Goal: Task Accomplishment & Management: Complete application form

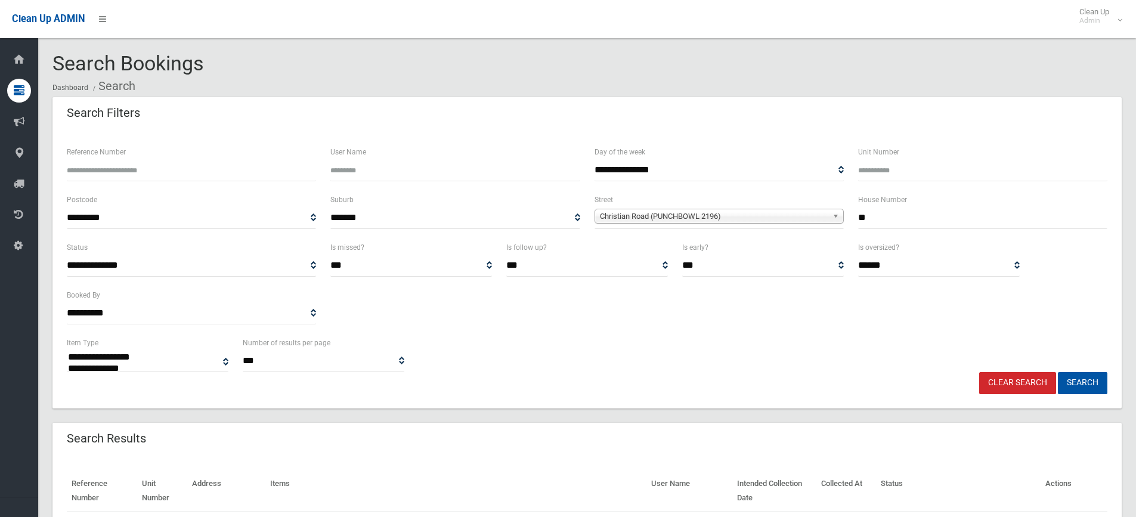
select select
click at [1014, 379] on link "Clear Search" at bounding box center [1017, 383] width 77 height 22
select select
click at [898, 216] on input "text" at bounding box center [982, 218] width 249 height 22
type input "***"
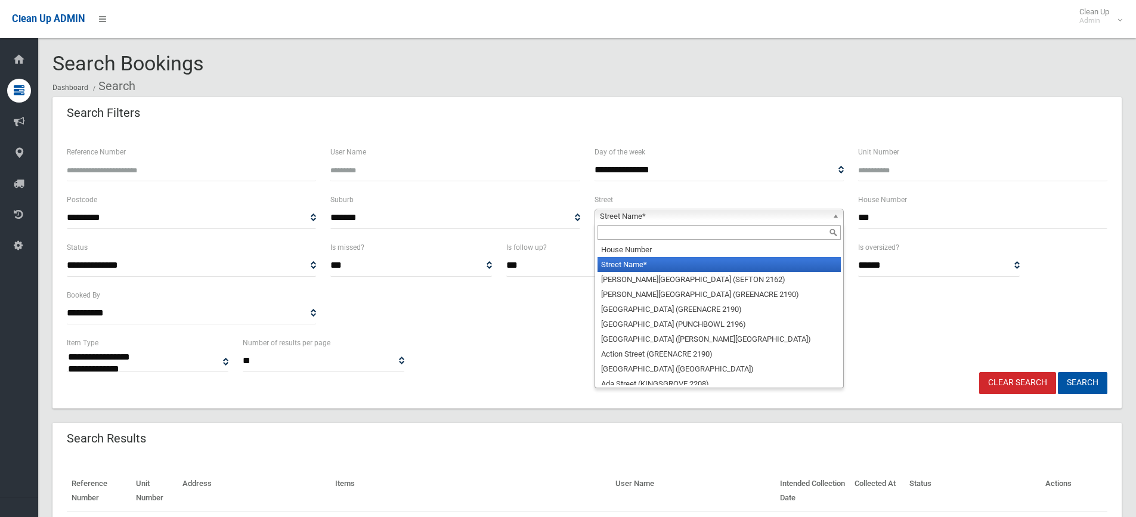
click at [834, 217] on b at bounding box center [837, 216] width 11 height 14
click at [775, 232] on input "text" at bounding box center [719, 232] width 243 height 14
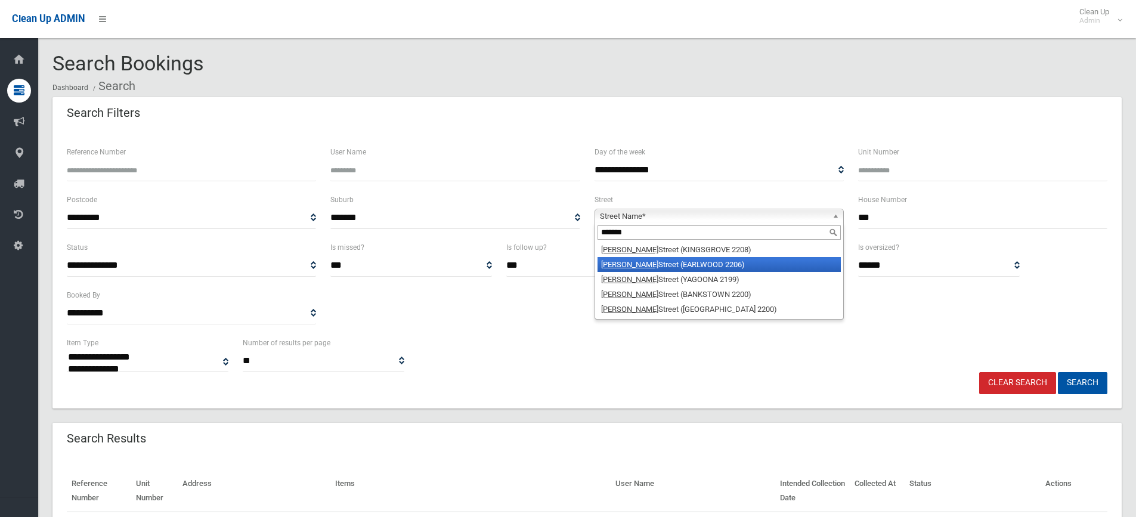
type input "*******"
click at [740, 262] on li "William Street (EARLWOOD 2206)" at bounding box center [719, 264] width 243 height 15
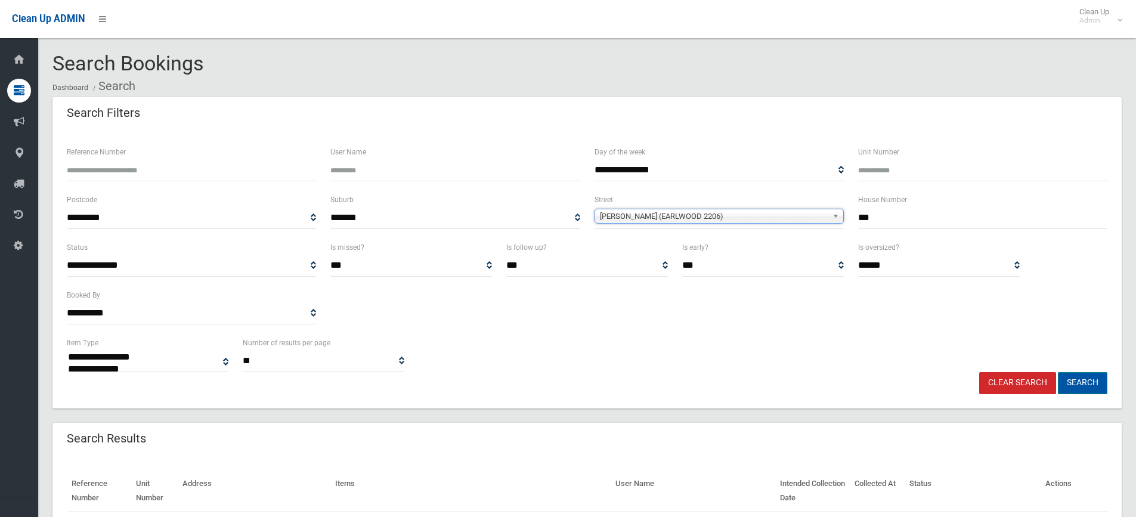
click at [1073, 377] on button "Search" at bounding box center [1082, 383] width 49 height 22
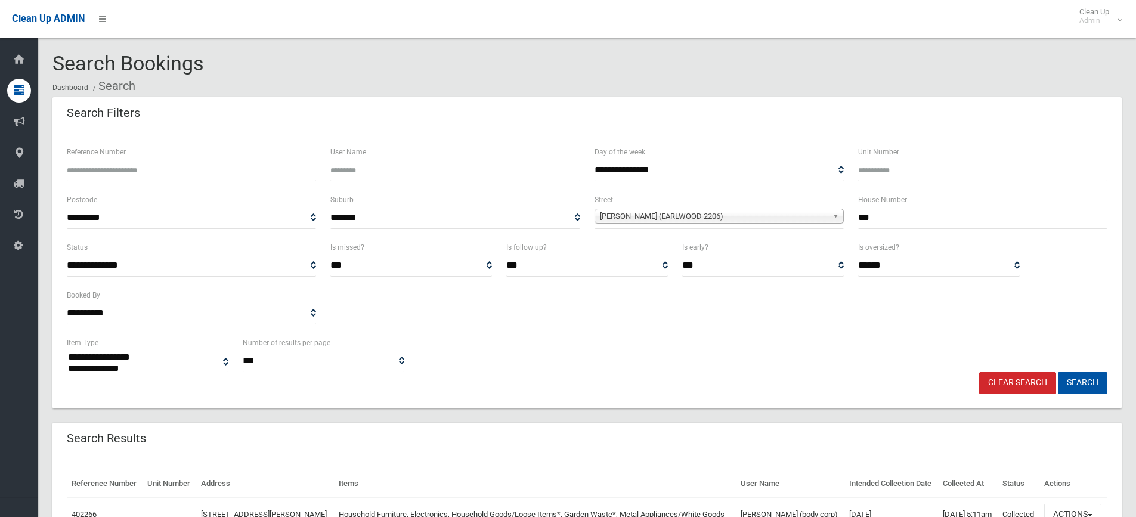
select select
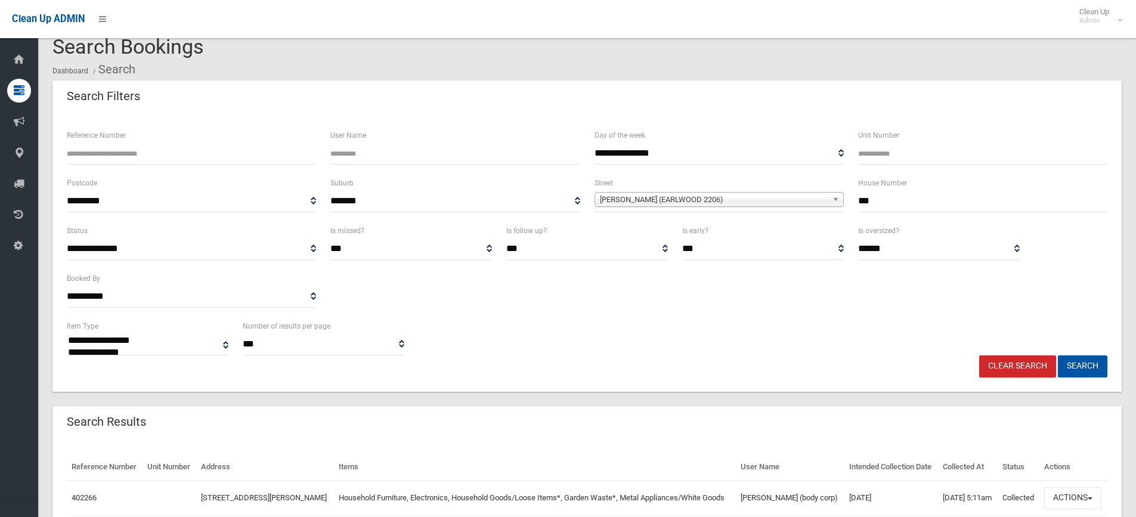
scroll to position [134, 0]
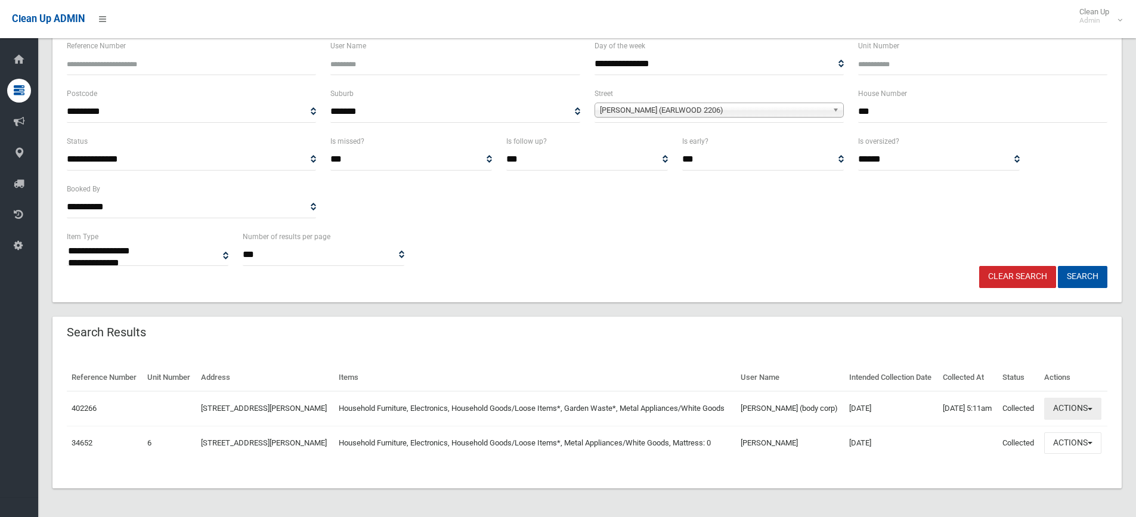
click at [1092, 398] on button "Actions" at bounding box center [1072, 409] width 57 height 22
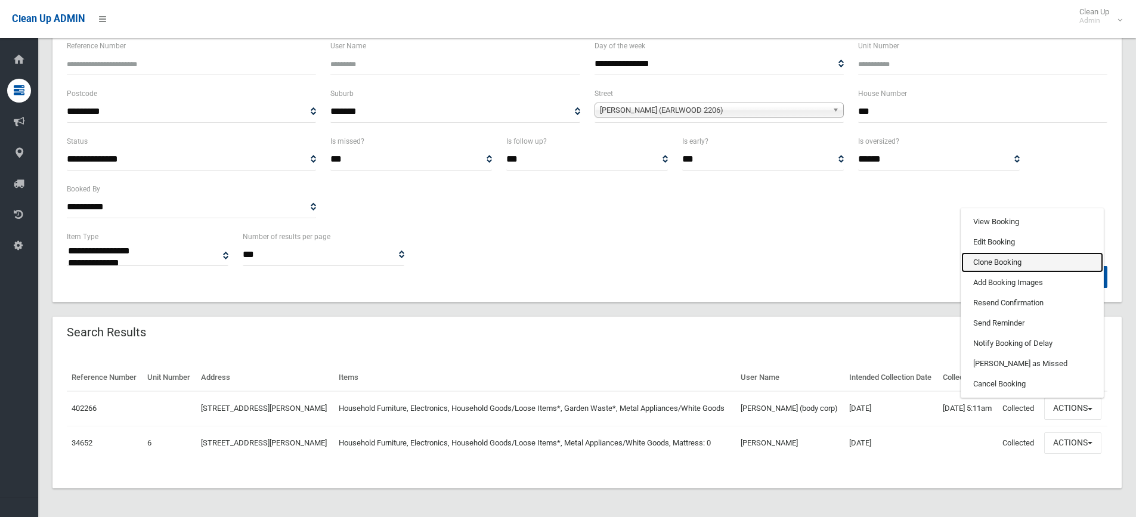
click at [1026, 252] on link "Clone Booking" at bounding box center [1032, 262] width 142 height 20
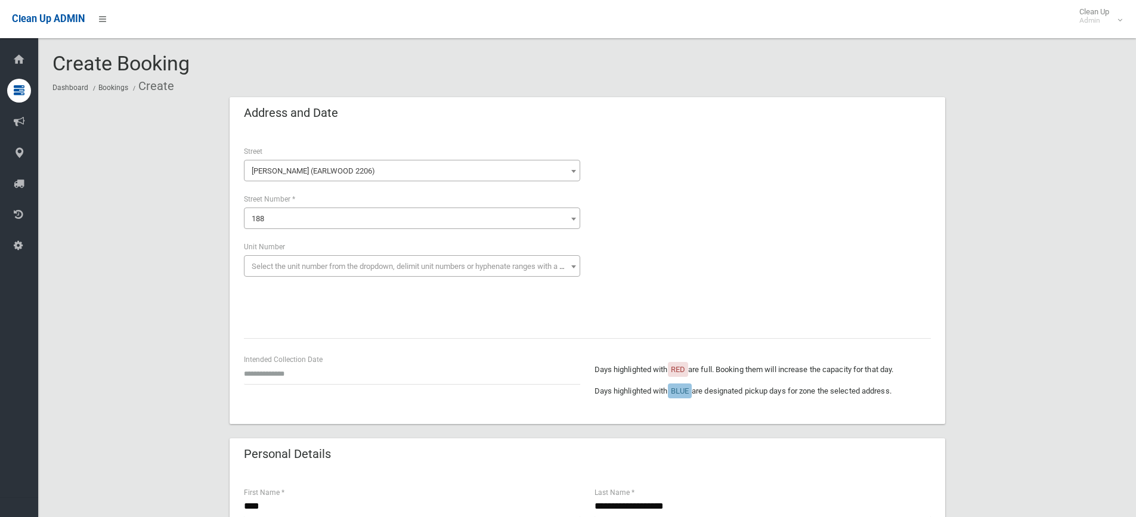
scroll to position [60, 0]
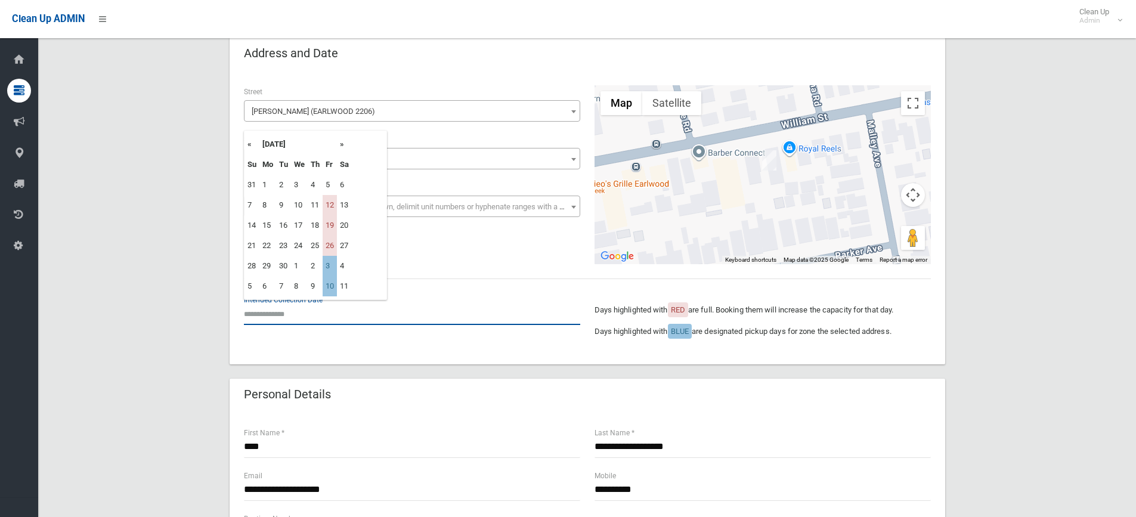
click at [280, 320] on input "text" at bounding box center [412, 314] width 336 height 22
click at [335, 270] on td "3" at bounding box center [330, 266] width 14 height 20
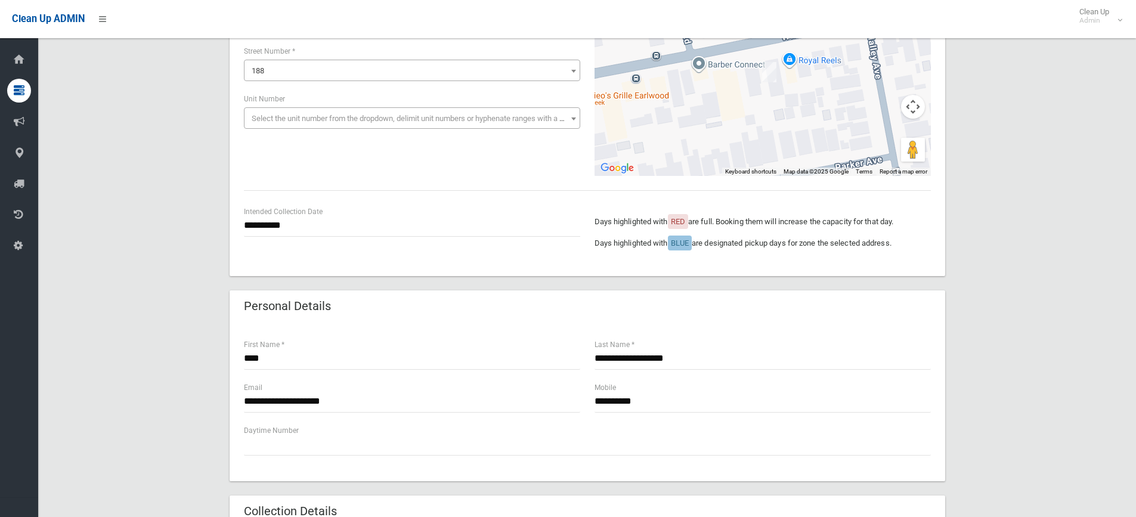
scroll to position [179, 0]
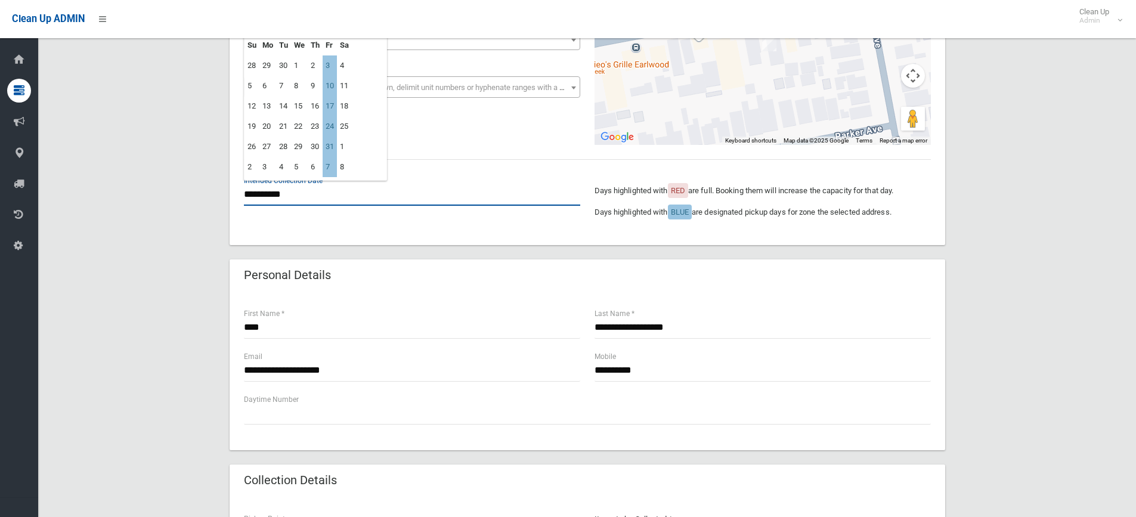
click at [276, 194] on input "**********" at bounding box center [412, 195] width 336 height 22
click at [330, 102] on td "17" at bounding box center [330, 106] width 14 height 20
click at [277, 196] on input "**********" at bounding box center [412, 195] width 336 height 22
click at [334, 83] on td "10" at bounding box center [330, 86] width 14 height 20
type input "**********"
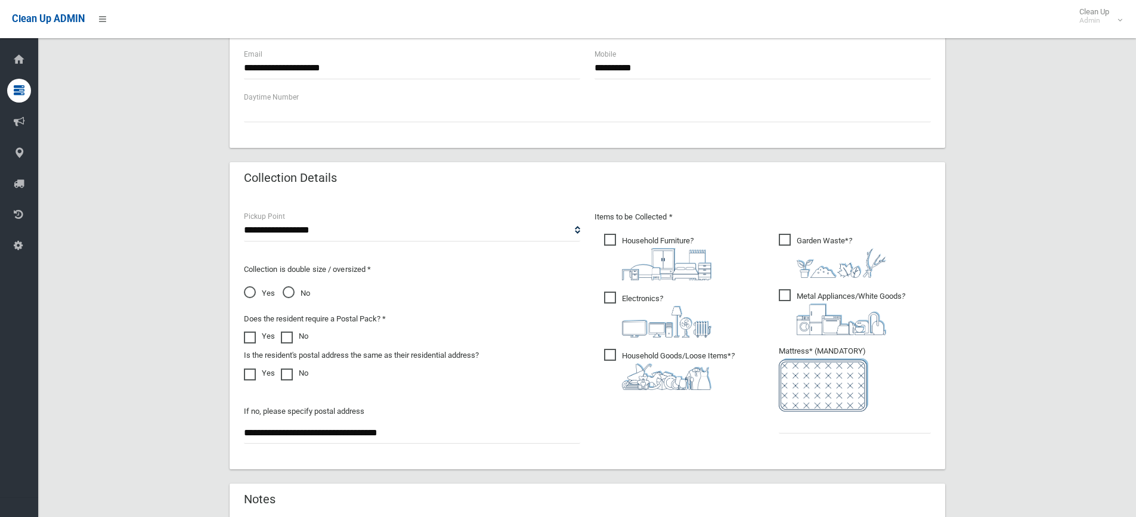
scroll to position [506, 0]
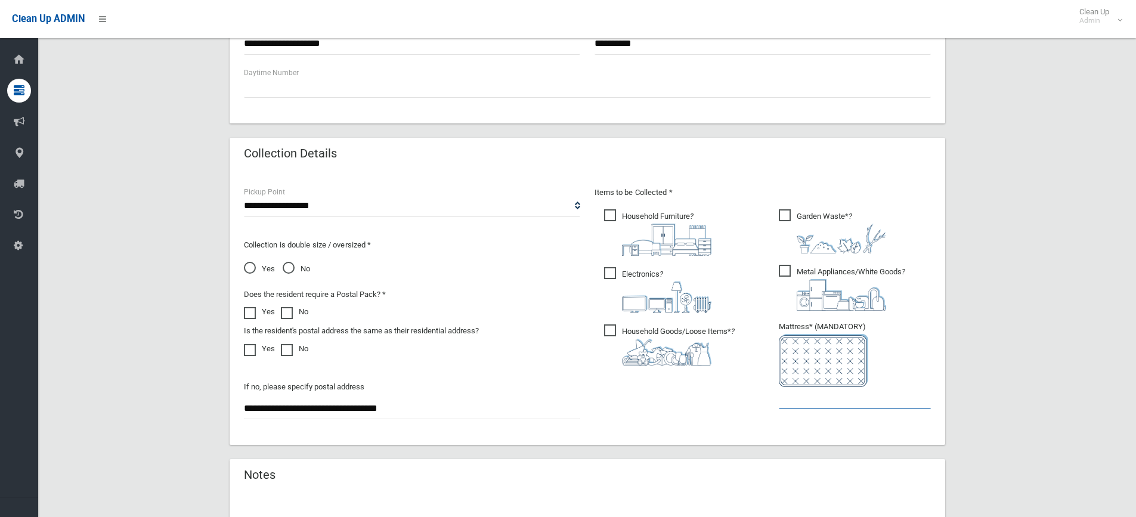
click at [794, 401] on input "text" at bounding box center [855, 398] width 152 height 22
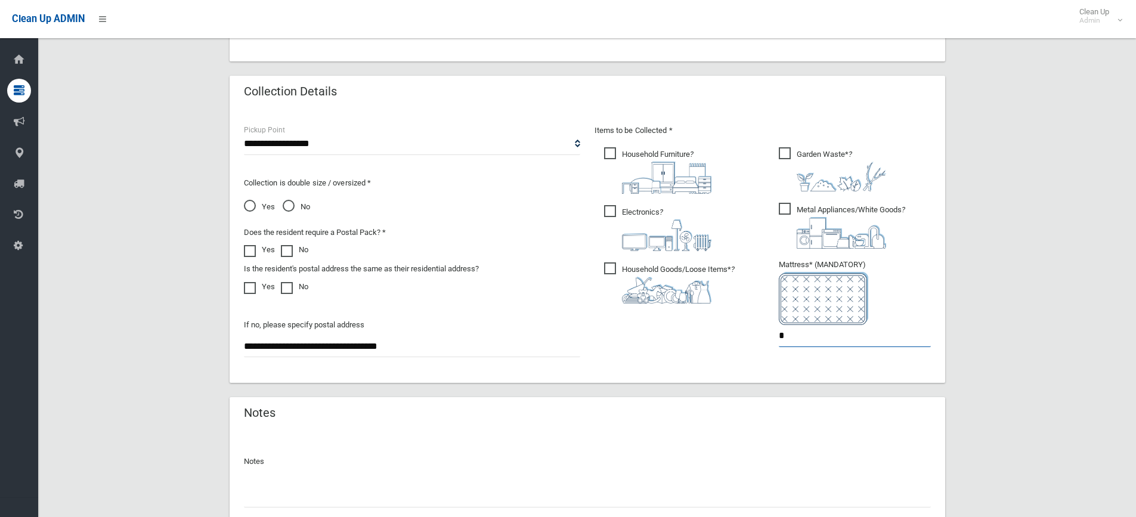
scroll to position [663, 0]
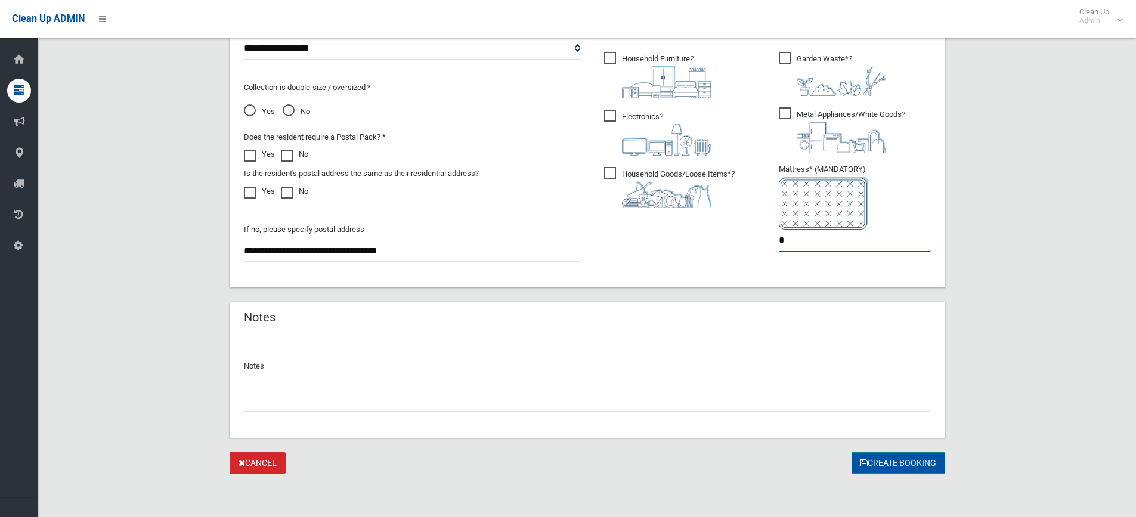
type input "*"
click at [881, 460] on button "Create Booking" at bounding box center [899, 463] width 94 height 22
